Goal: Use online tool/utility: Utilize a website feature to perform a specific function

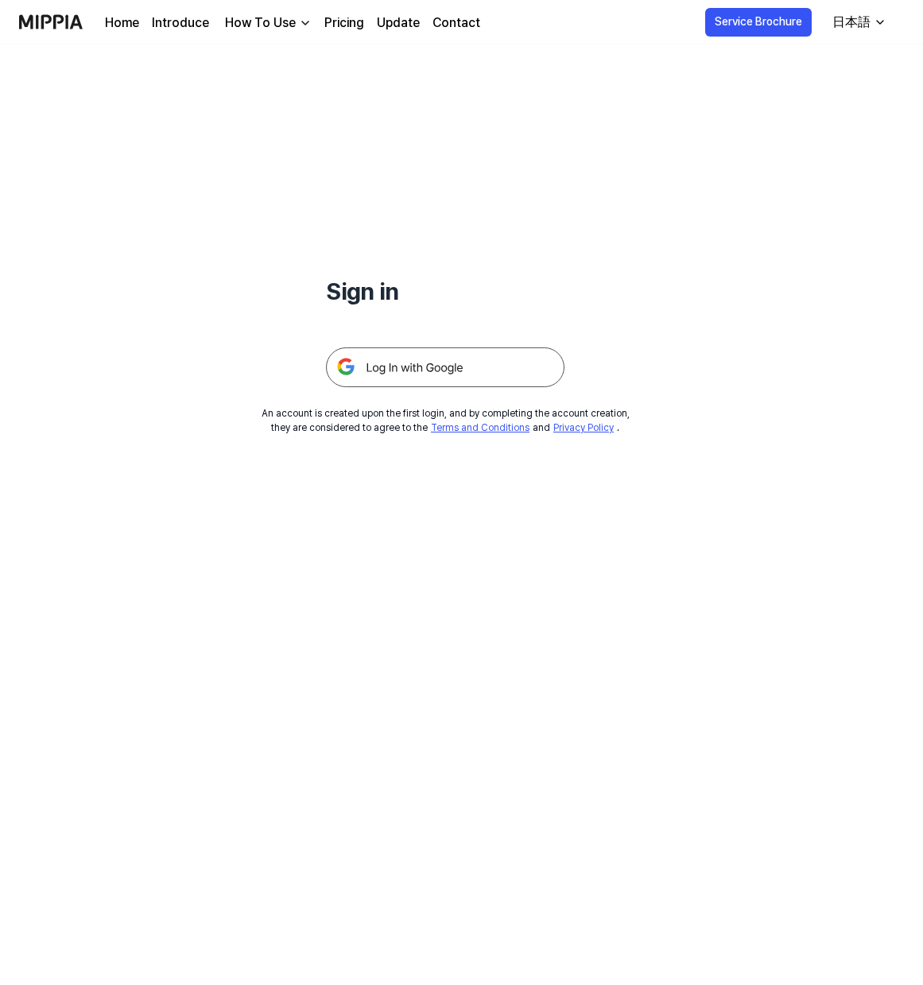
click at [384, 358] on img at bounding box center [445, 367] width 238 height 40
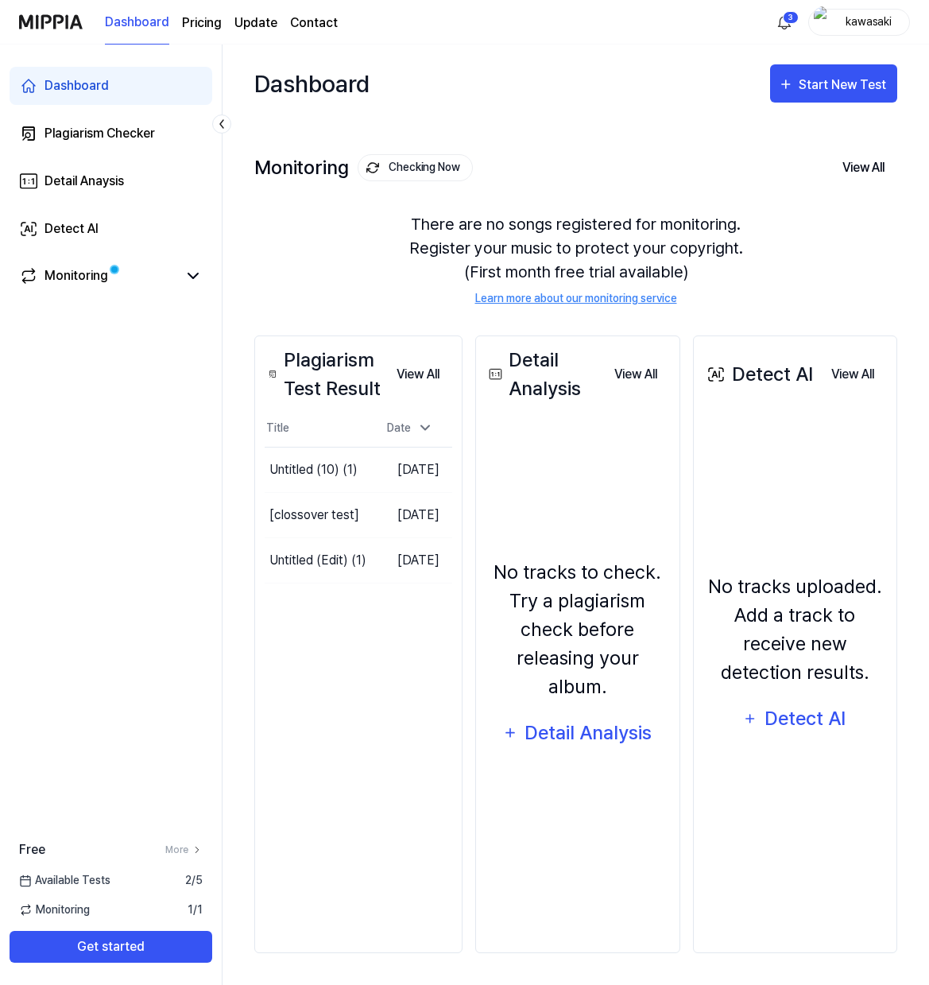
drag, startPoint x: 822, startPoint y: 88, endPoint x: 781, endPoint y: 103, distance: 43.0
click at [822, 88] on div "Start New Test" at bounding box center [844, 85] width 91 height 21
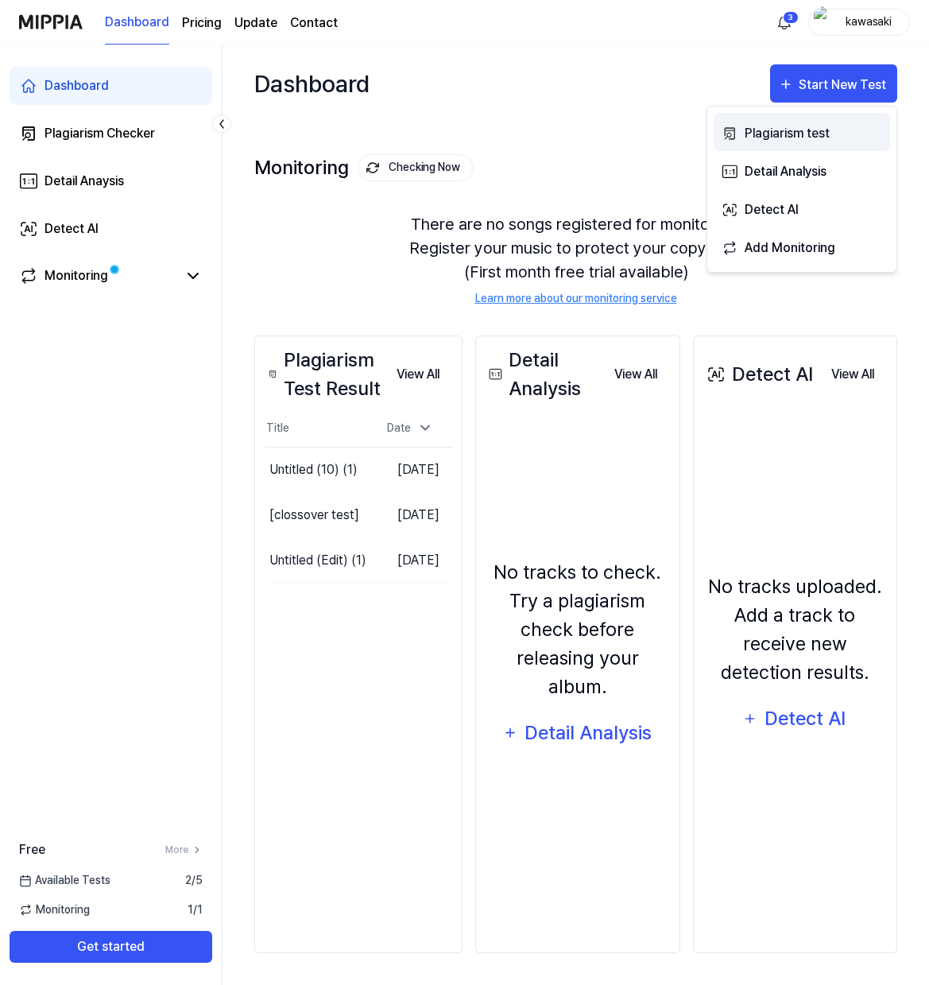
click at [759, 132] on div "Plagiarism test" at bounding box center [814, 133] width 138 height 21
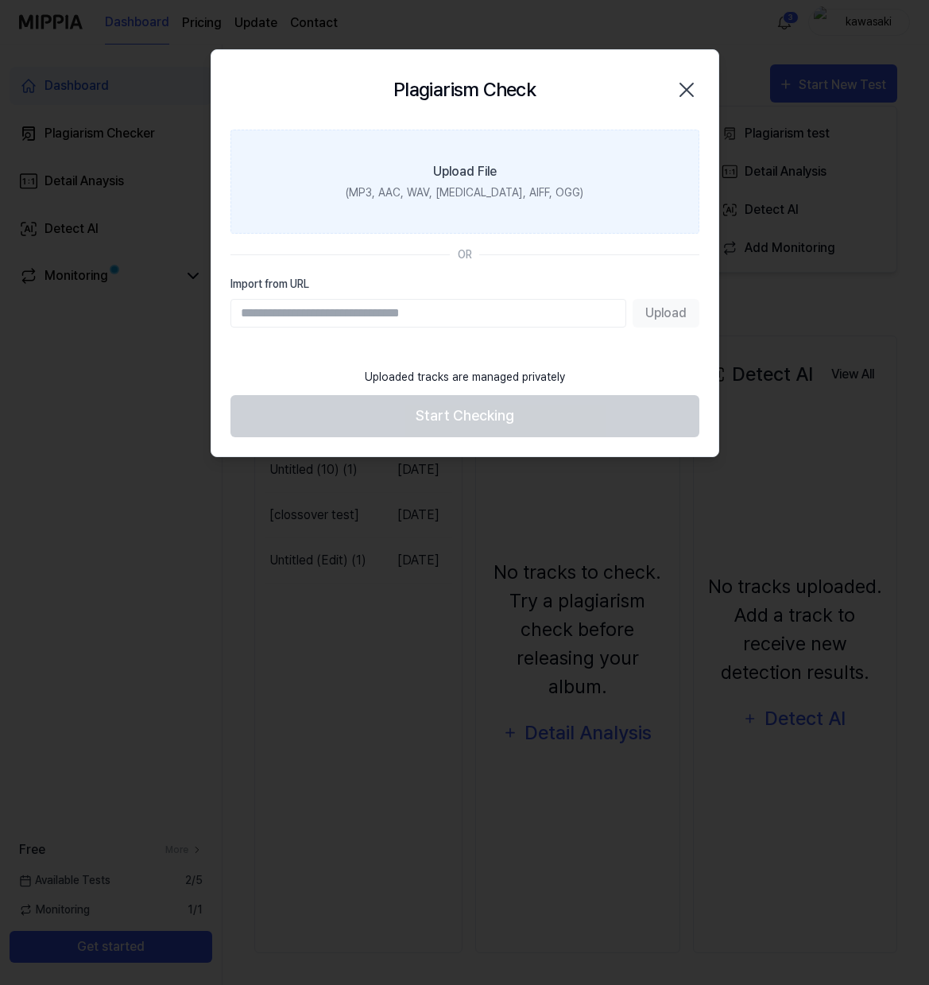
click at [414, 180] on label "Upload File (MP3, AAC, WAV, FLAC, AIFF, OGG)" at bounding box center [464, 182] width 469 height 104
click at [0, 0] on input "Upload File (MP3, AAC, WAV, FLAC, AIFF, OGG)" at bounding box center [0, 0] width 0 height 0
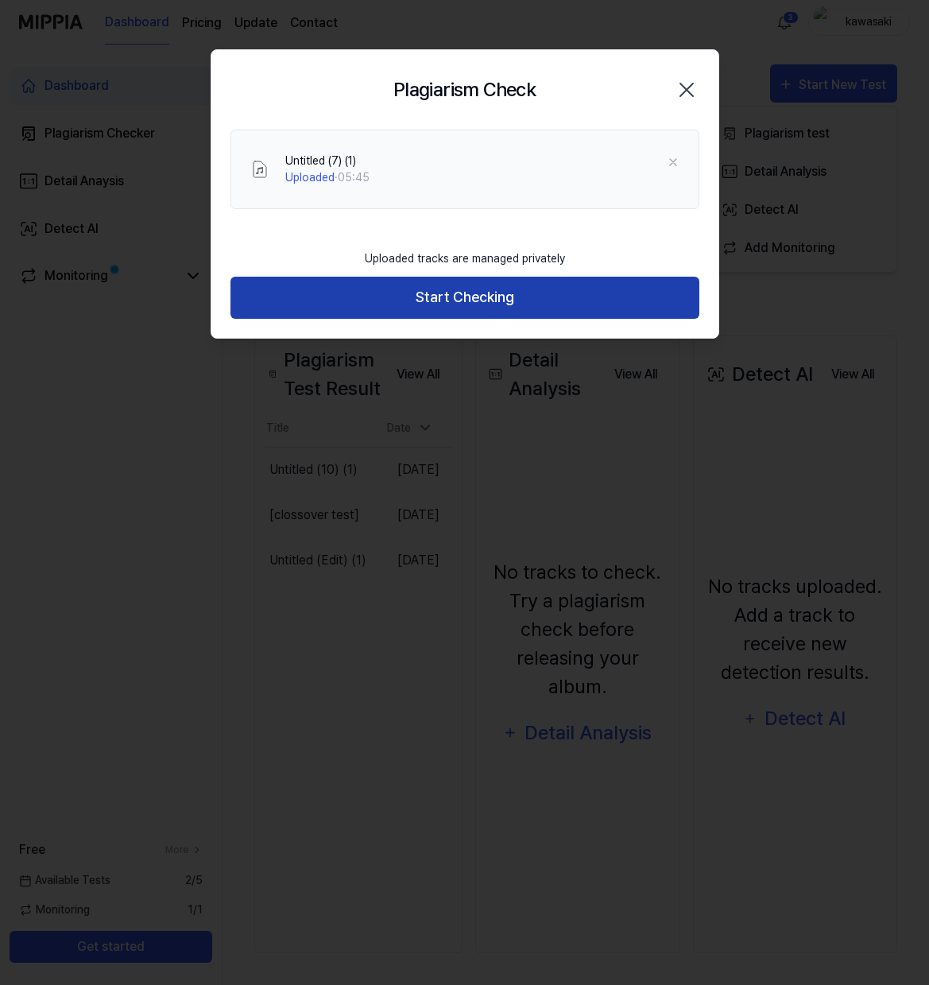
click at [477, 298] on button "Start Checking" at bounding box center [464, 298] width 469 height 42
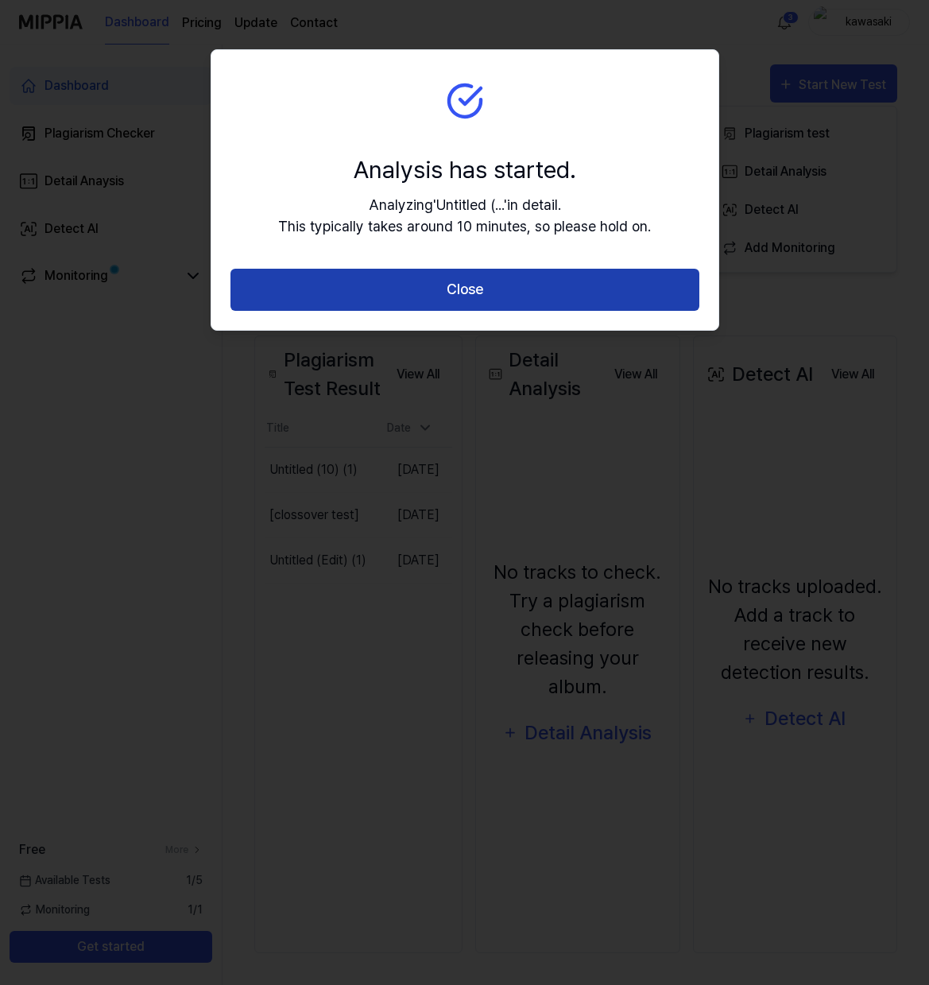
click at [461, 285] on button "Close" at bounding box center [464, 290] width 469 height 42
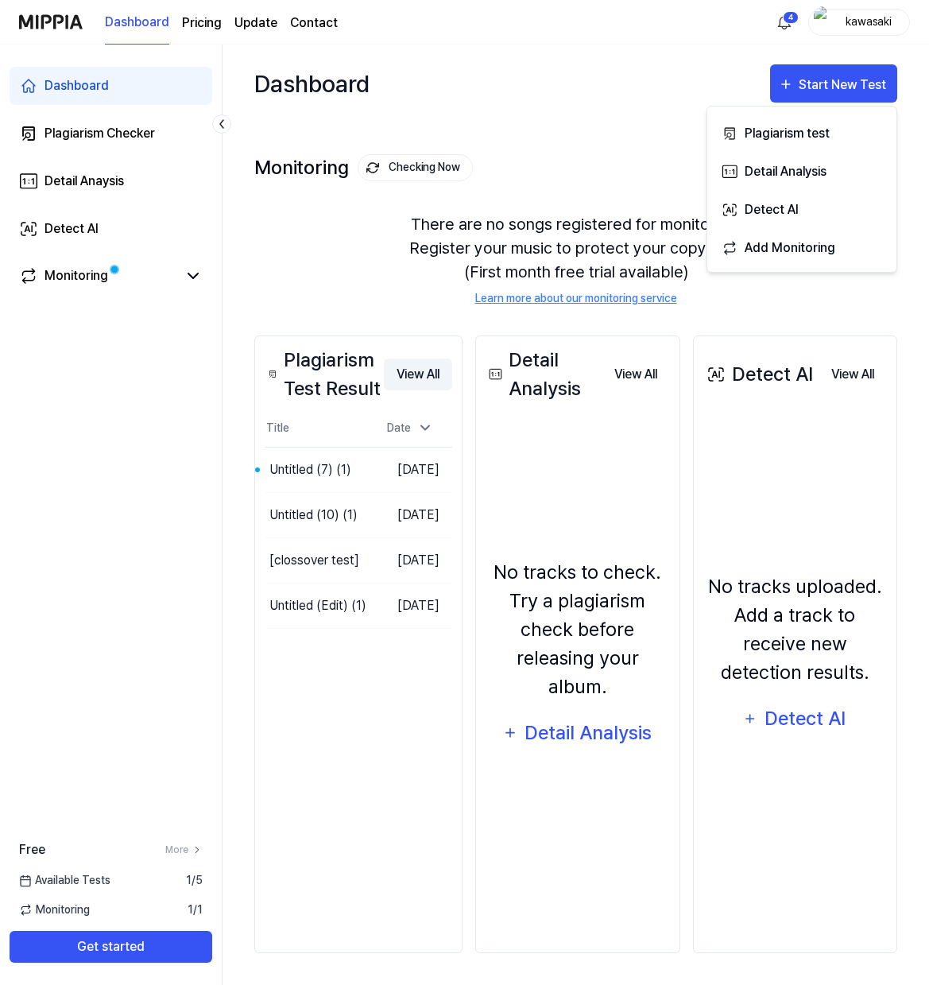
click at [422, 374] on button "View All" at bounding box center [418, 374] width 68 height 32
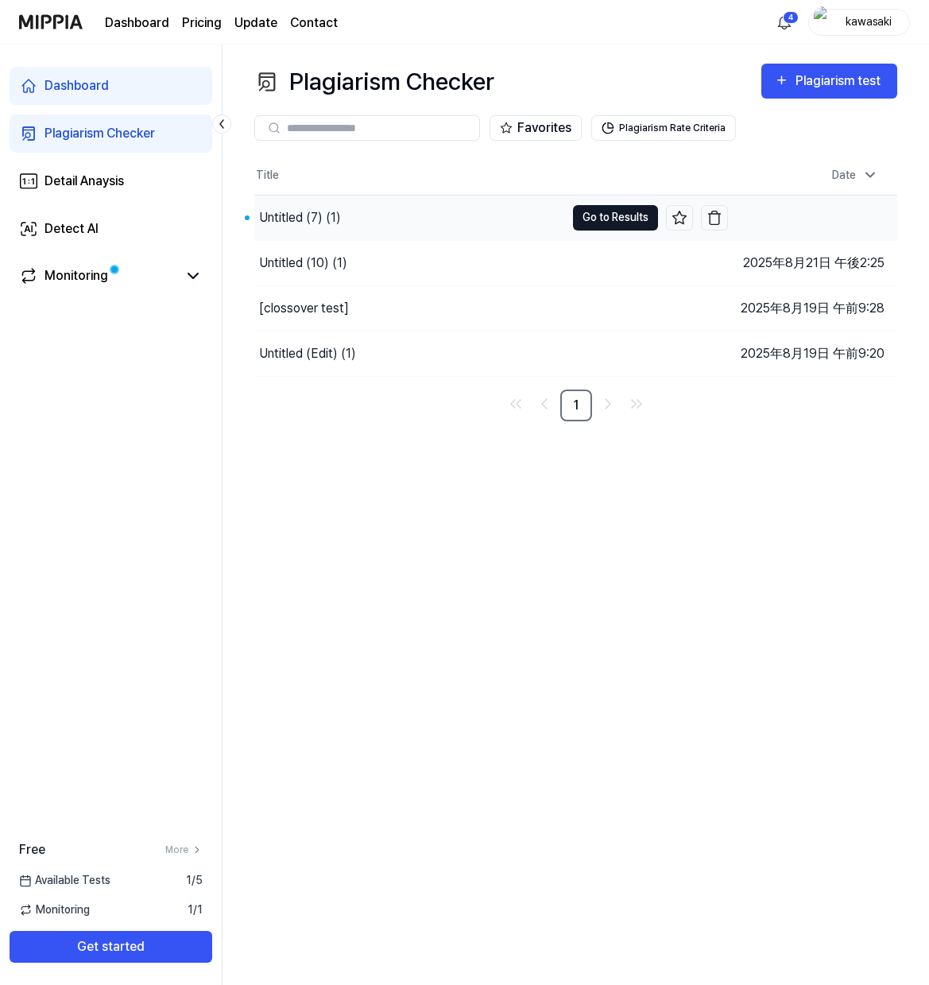
click at [613, 220] on button "Go to Results" at bounding box center [615, 217] width 85 height 25
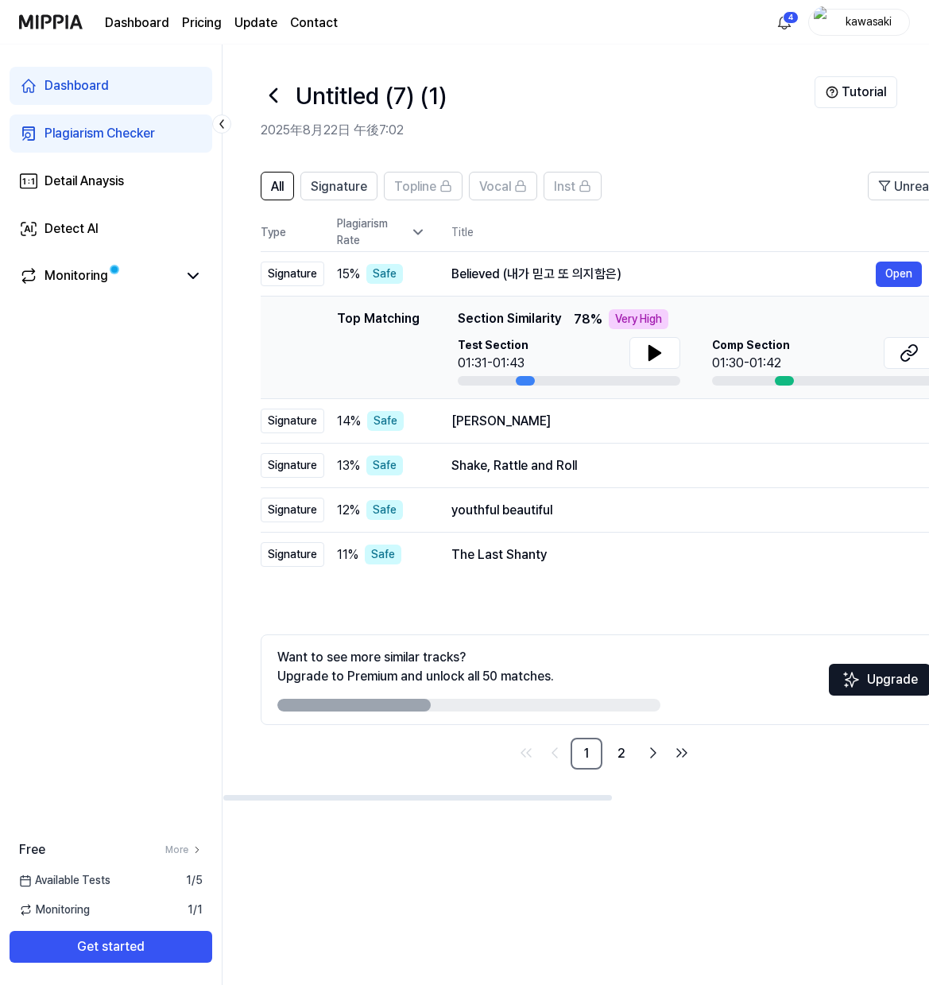
click at [654, 210] on header "All Signature Topline Vocal Inst Unread" at bounding box center [604, 192] width 687 height 41
click at [85, 132] on div "Plagiarism Checker" at bounding box center [100, 133] width 110 height 19
